Goal: Information Seeking & Learning: Check status

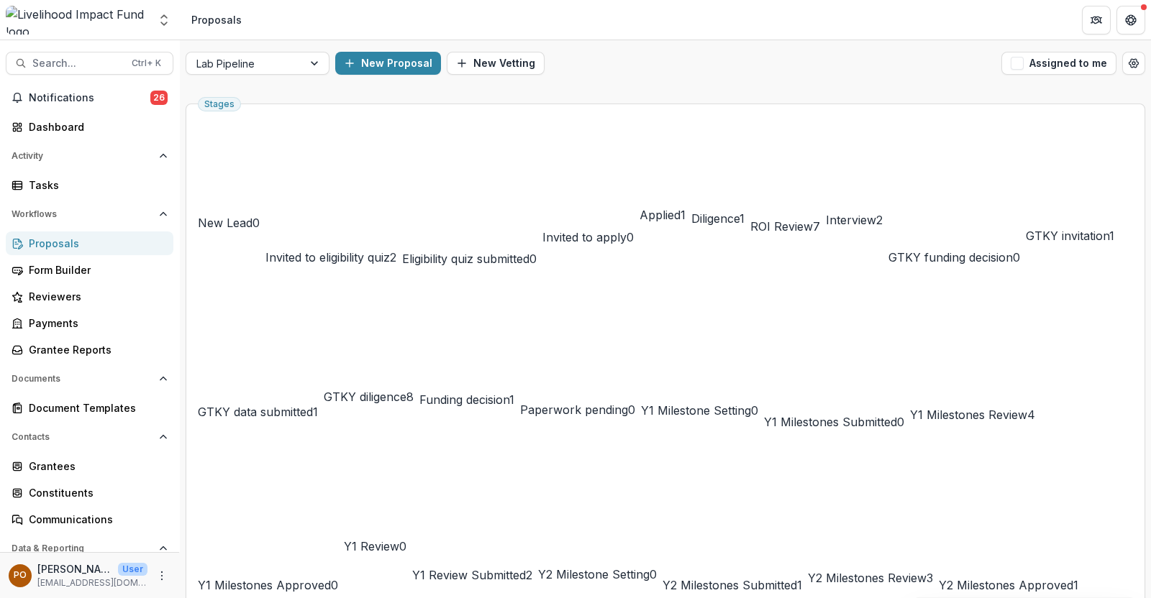
click at [813, 219] on span "ROI Review" at bounding box center [781, 226] width 63 height 14
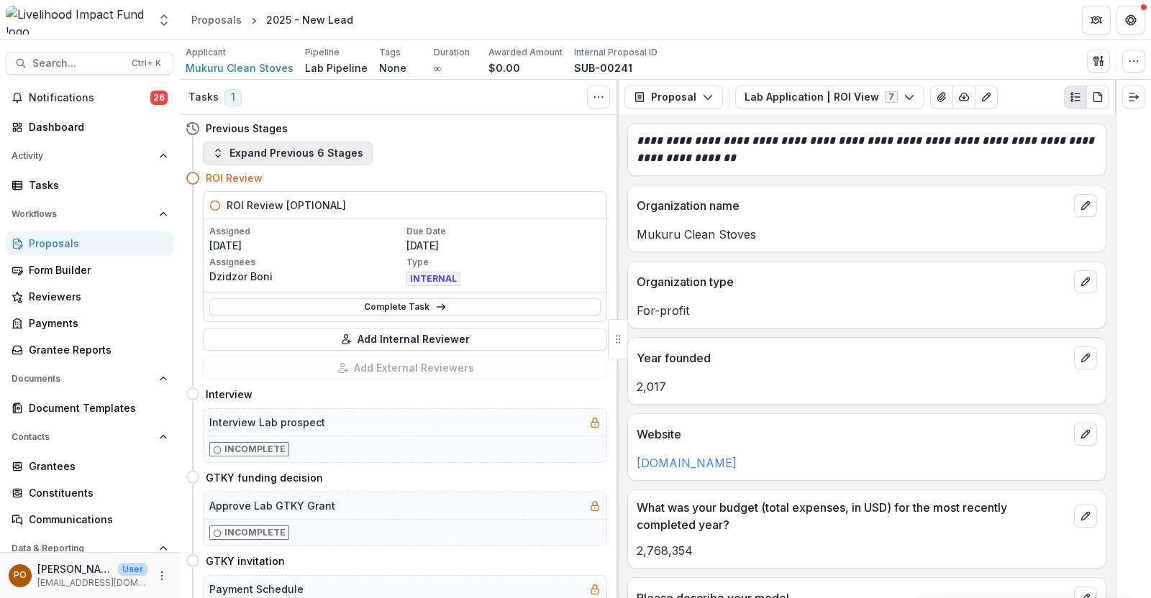
click at [320, 145] on button "Expand Previous 6 Stages" at bounding box center [288, 153] width 170 height 23
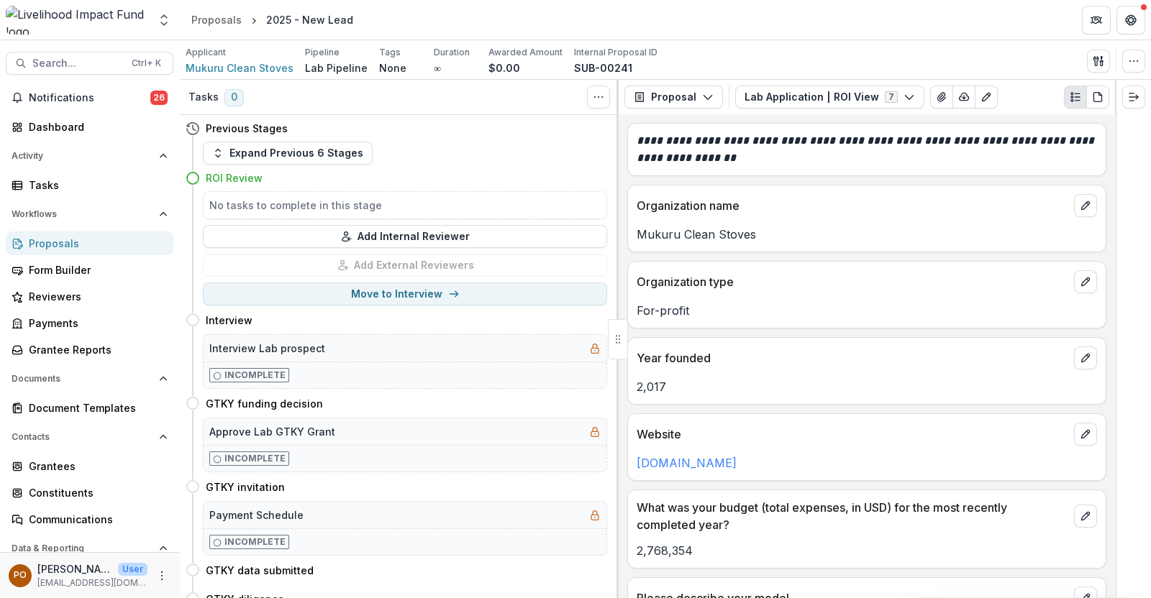
click at [83, 248] on div "Proposals" at bounding box center [95, 243] width 133 height 15
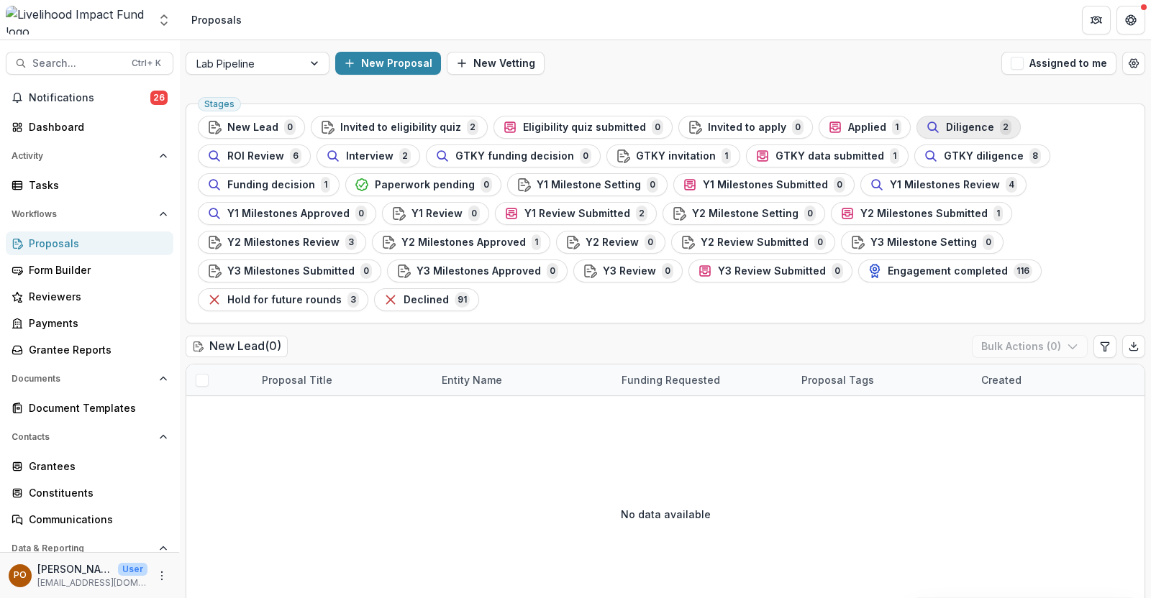
click at [960, 122] on span "Diligence" at bounding box center [970, 128] width 48 height 12
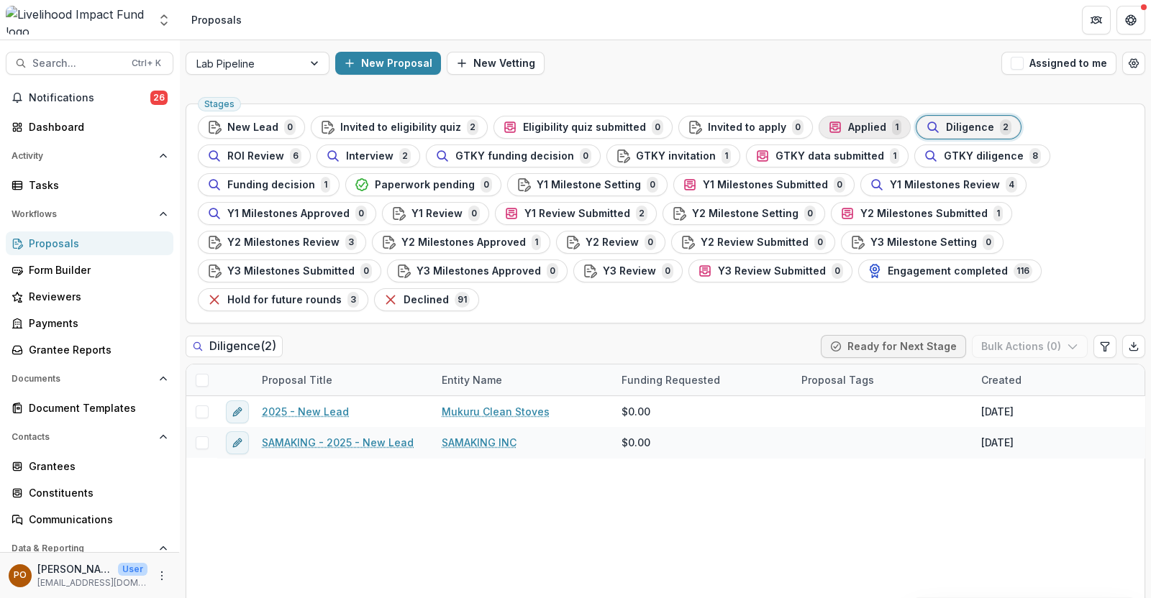
click at [848, 125] on span "Applied" at bounding box center [867, 128] width 38 height 12
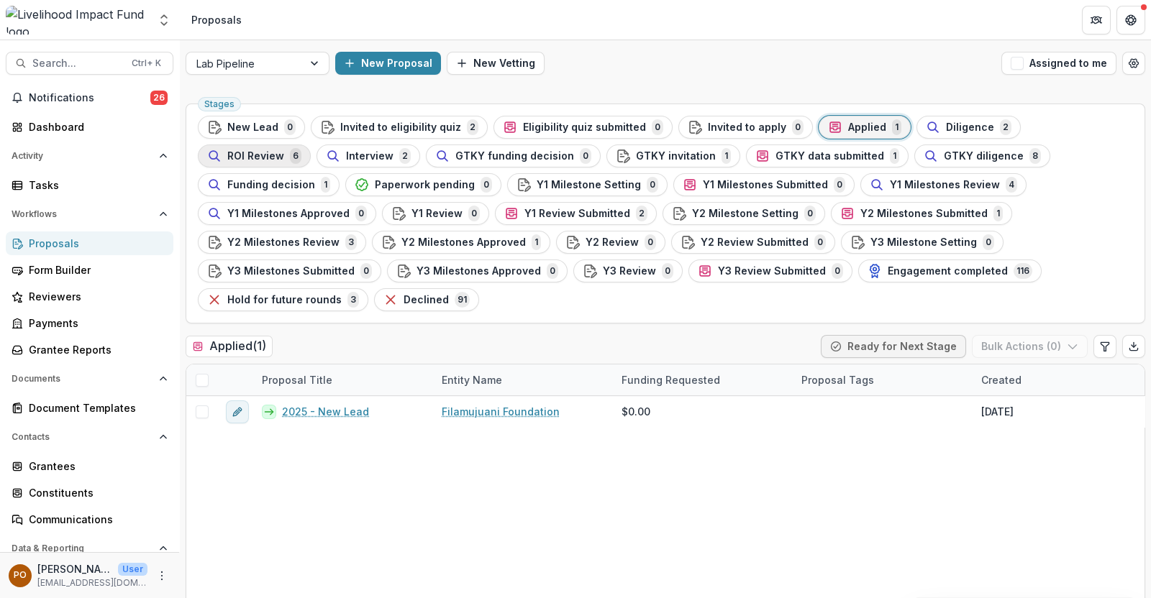
click at [284, 150] on span "ROI Review" at bounding box center [255, 156] width 57 height 12
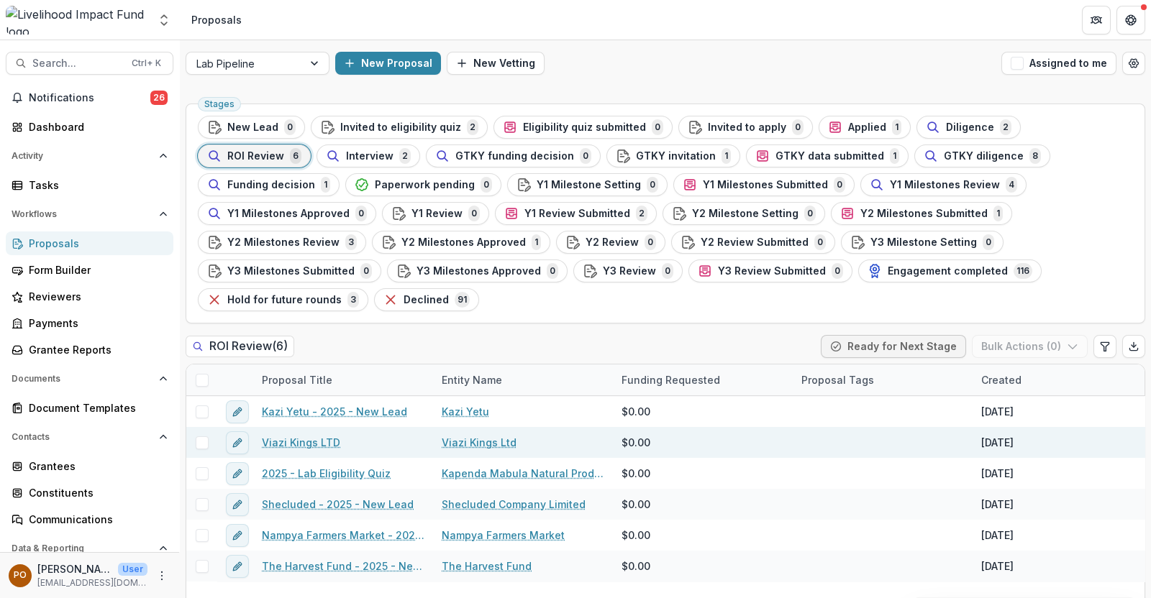
scroll to position [1, 0]
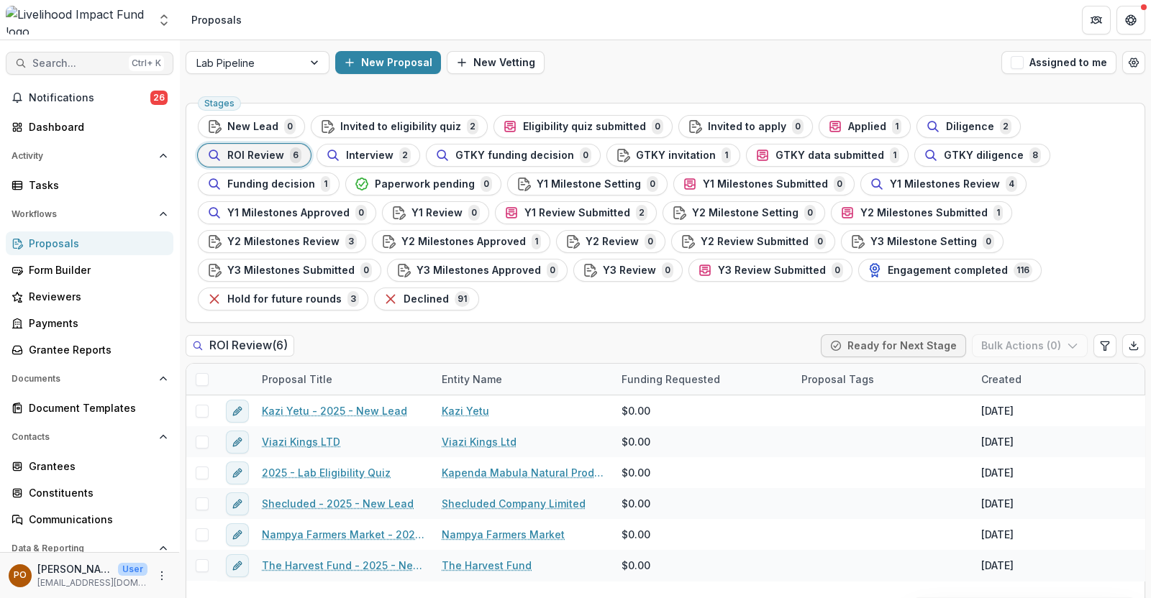
click at [59, 65] on span "Search..." at bounding box center [77, 64] width 91 height 12
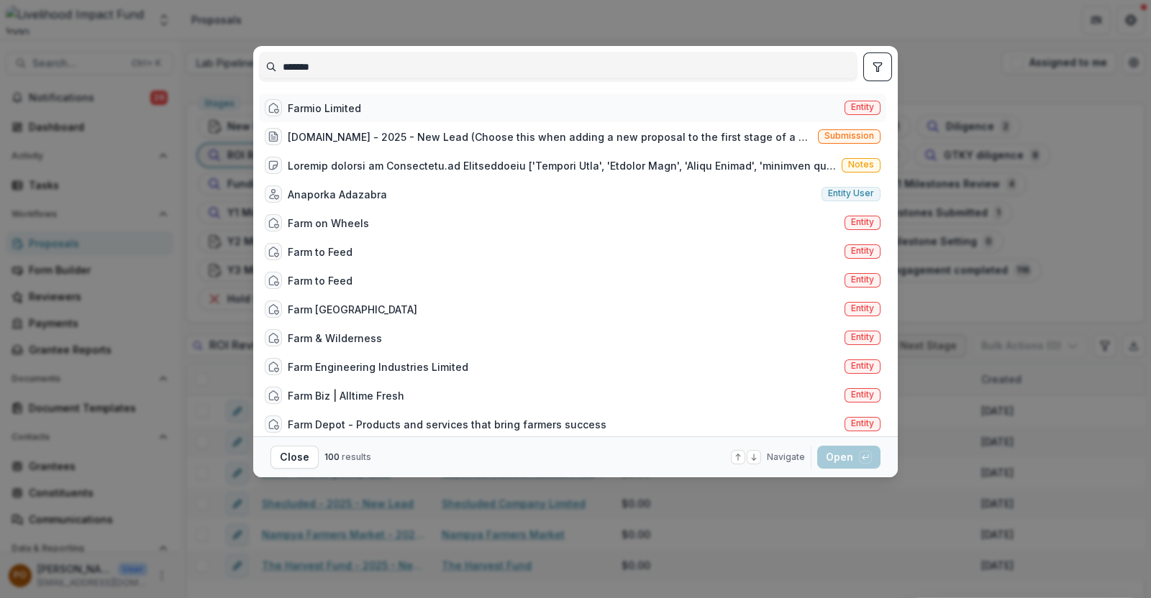
type input "*******"
click at [347, 111] on div "Farmio Limited" at bounding box center [324, 108] width 73 height 15
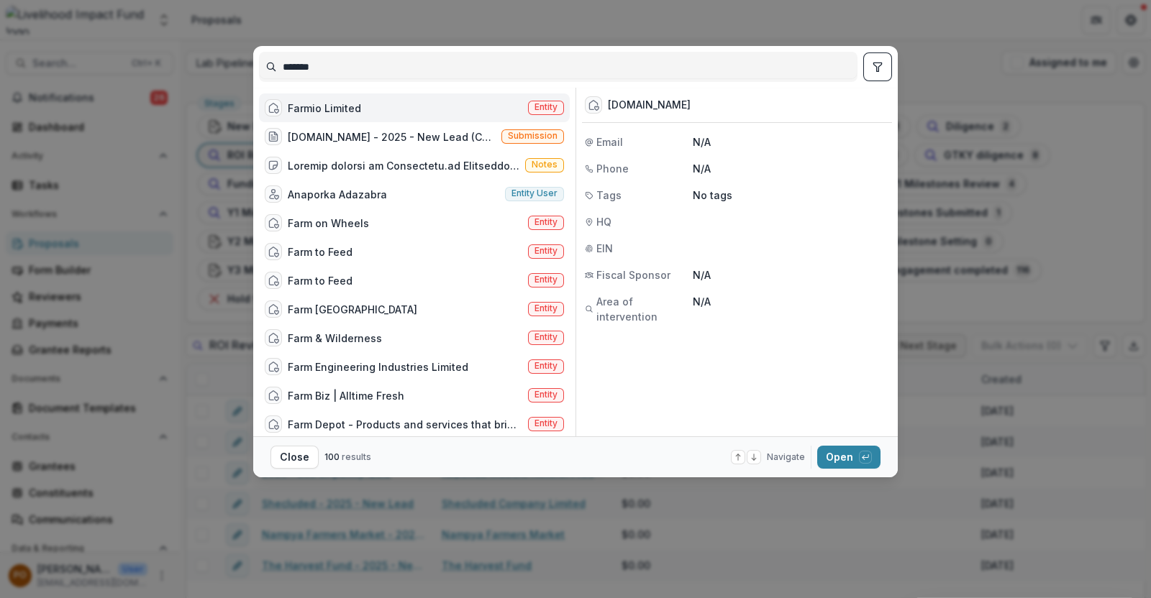
click at [478, 27] on div "******* Farmio Limited Entity Farm.io - 2025 - New Lead (Choose this when addin…" at bounding box center [575, 299] width 1151 height 598
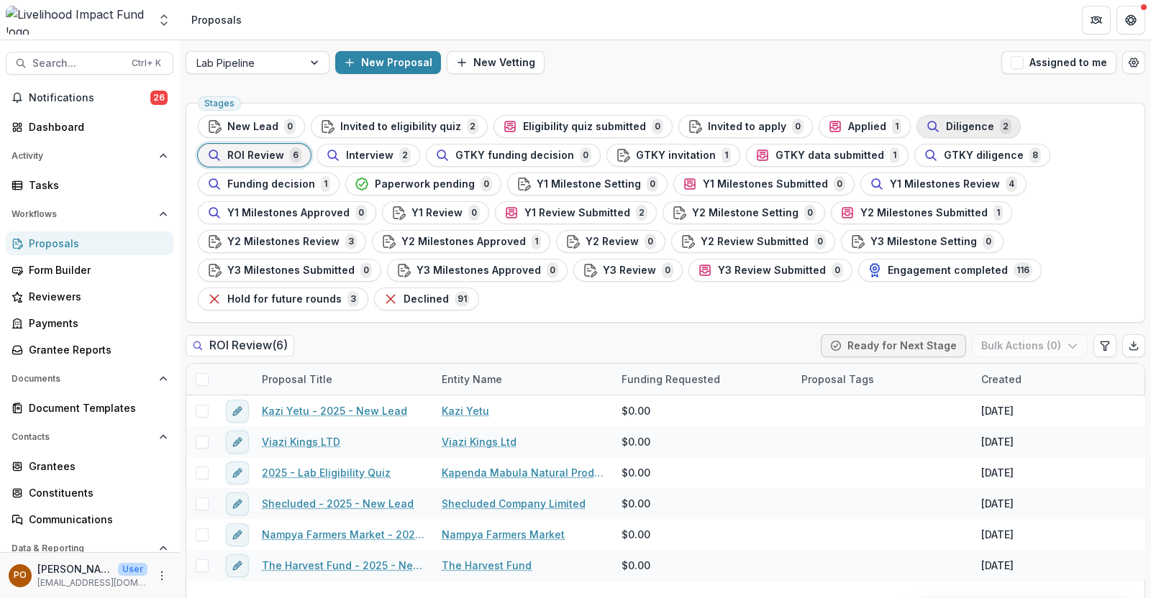
click at [931, 133] on div "Diligence 2" at bounding box center [969, 127] width 86 height 16
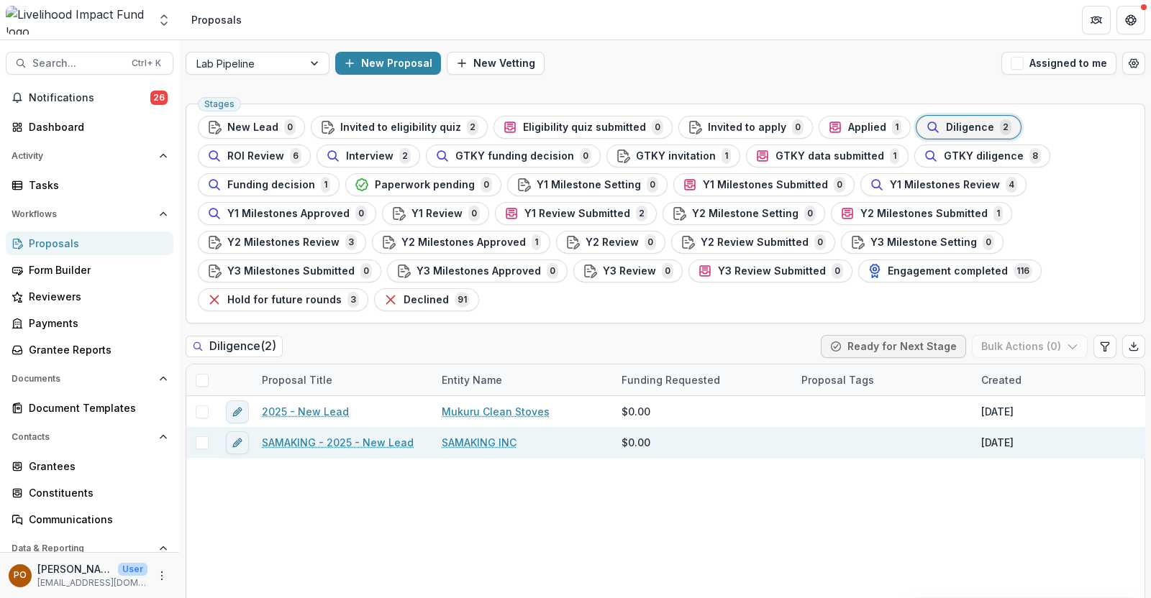
click at [486, 435] on link "SAMAKING INC" at bounding box center [479, 442] width 75 height 15
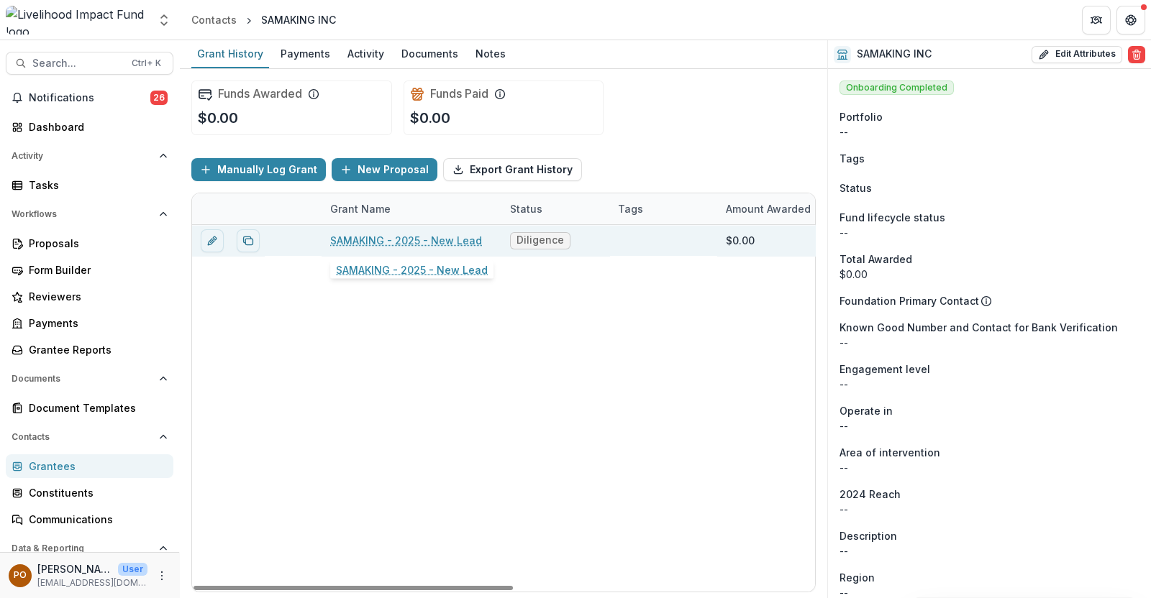
click at [369, 241] on link "SAMAKING - 2025 - New Lead" at bounding box center [406, 240] width 152 height 15
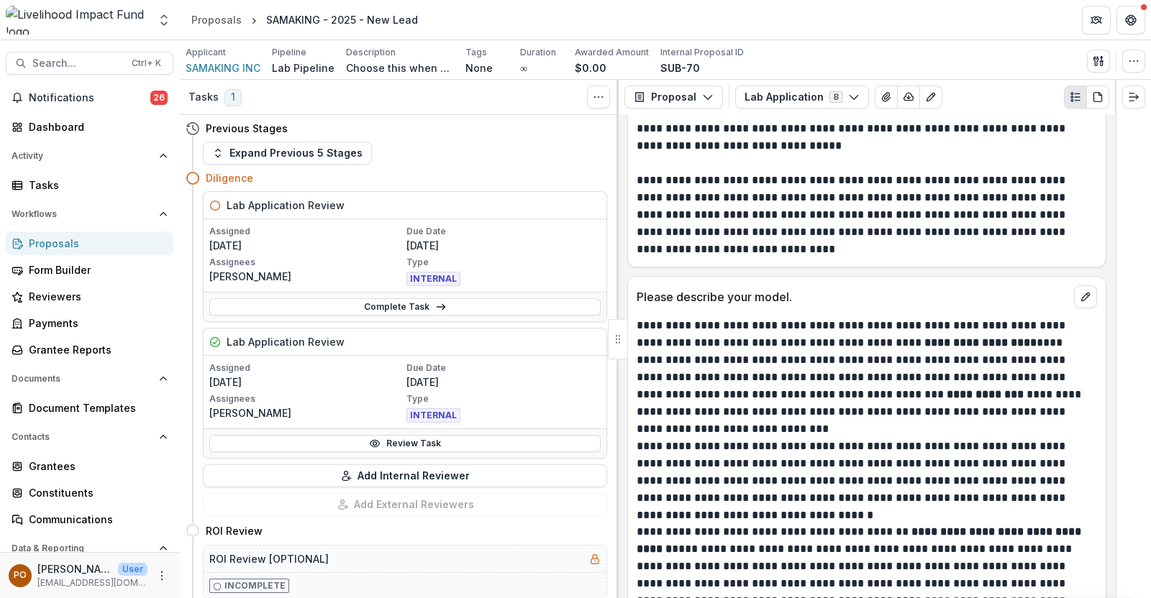
scroll to position [2251, 0]
